Goal: Transaction & Acquisition: Purchase product/service

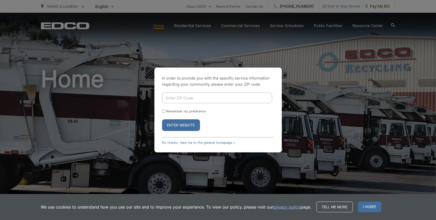
click at [177, 99] on input "Enter ZIP Code" at bounding box center [217, 98] width 110 height 11
click at [165, 111] on input "Remember my preference" at bounding box center [163, 111] width 3 height 3
checkbox input "true"
click at [172, 97] on input "Enter ZIP Code" at bounding box center [217, 98] width 110 height 11
type input "90254"
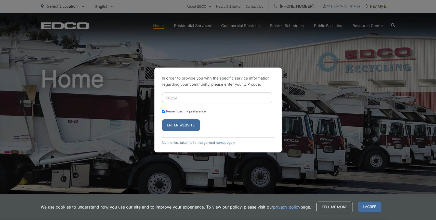
click at [171, 126] on button "Enter Website" at bounding box center [181, 125] width 38 height 12
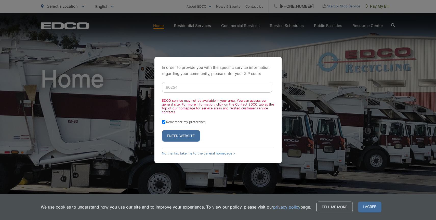
click at [172, 135] on button "Enter Website" at bounding box center [181, 136] width 38 height 12
click at [200, 153] on link "No thanks, take me to the general homepage >" at bounding box center [198, 153] width 73 height 4
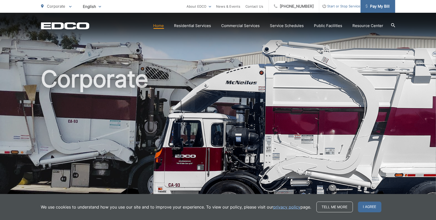
click at [380, 4] on span "Pay My Bill" at bounding box center [378, 6] width 24 height 6
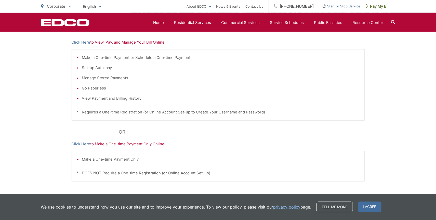
scroll to position [112, 0]
click at [84, 143] on link "Click Here" at bounding box center [81, 143] width 19 height 6
click at [81, 42] on link "Click Here" at bounding box center [81, 41] width 19 height 6
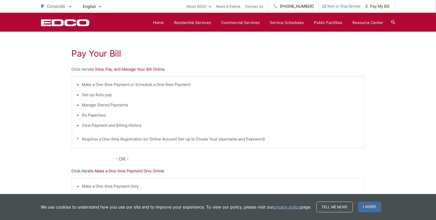
click at [83, 172] on link "Click Here" at bounding box center [81, 171] width 19 height 6
